Goal: Information Seeking & Learning: Compare options

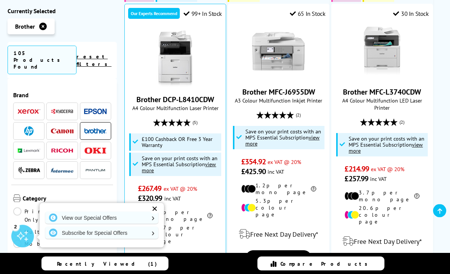
scroll to position [507, 0]
click at [204, 95] on link "Brother DCP-L8410CDW" at bounding box center [175, 100] width 78 height 10
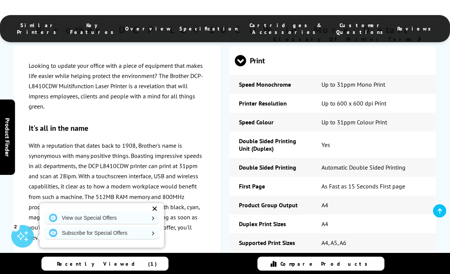
scroll to position [1914, 0]
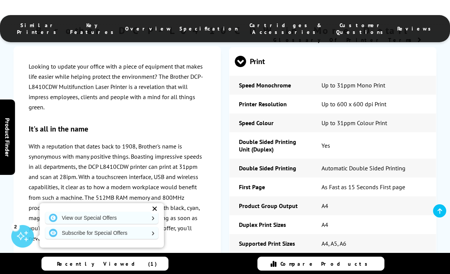
click at [266, 257] on span "Scan" at bounding box center [333, 271] width 196 height 28
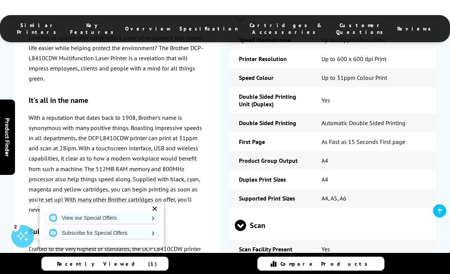
scroll to position [1952, 0]
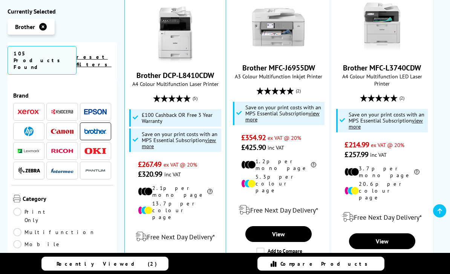
scroll to position [532, 0]
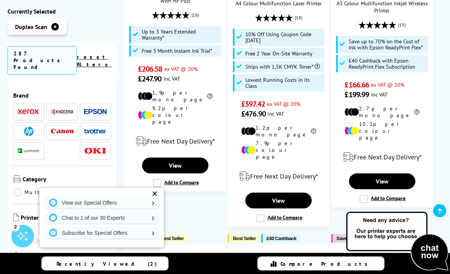
scroll to position [920, 0]
click at [95, 128] on img at bounding box center [95, 130] width 23 height 5
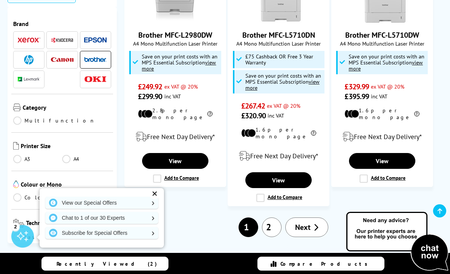
scroll to position [1131, 0]
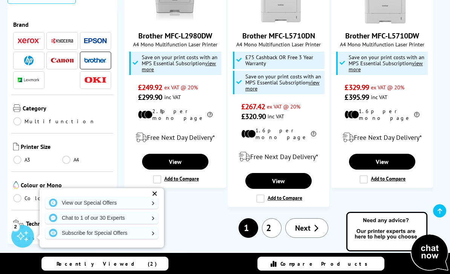
click at [307, 223] on span "Next" at bounding box center [302, 228] width 15 height 10
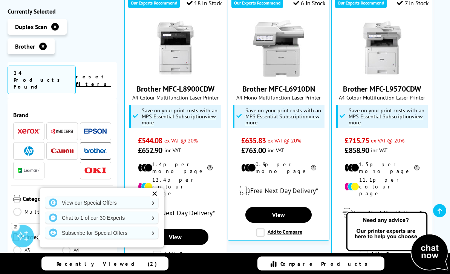
scroll to position [169, 0]
click at [175, 54] on img at bounding box center [175, 48] width 57 height 57
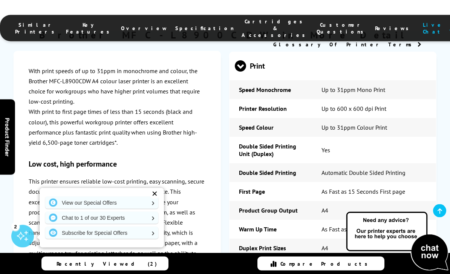
scroll to position [1862, 0]
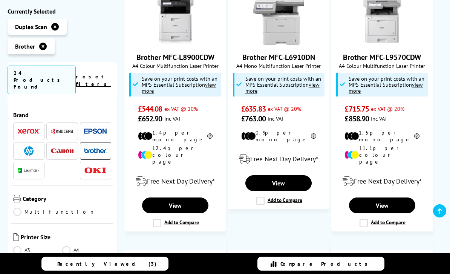
scroll to position [193, 0]
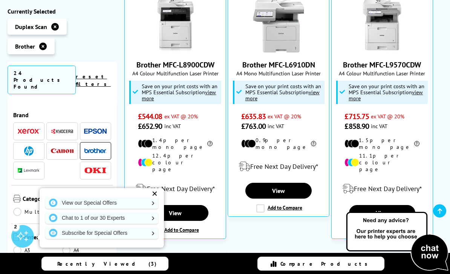
click at [53, 28] on icon at bounding box center [55, 27] width 8 height 8
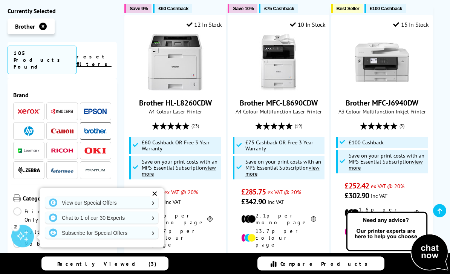
scroll to position [171, 0]
click at [288, 105] on link "Brother MFC-L8690CDW" at bounding box center [279, 103] width 78 height 10
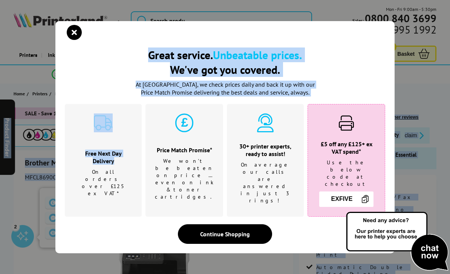
click at [80, 37] on icon "close modal" at bounding box center [74, 32] width 15 height 15
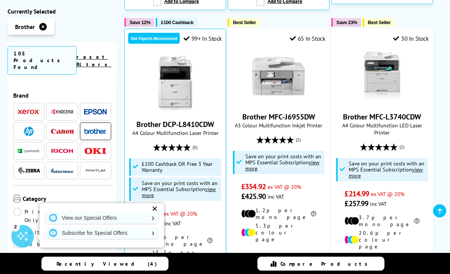
scroll to position [482, 0]
click at [195, 120] on link "Brother DCP-L8410CDW" at bounding box center [175, 125] width 78 height 10
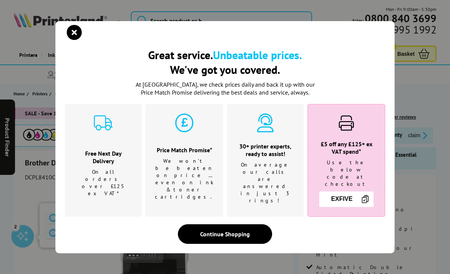
click at [76, 36] on icon "close modal" at bounding box center [74, 32] width 15 height 15
